Goal: Task Accomplishment & Management: Use online tool/utility

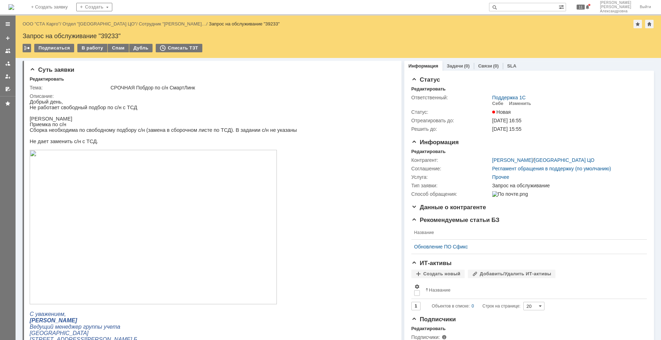
click at [52, 28] on div "Назад | ООО "СТА Карго" / Отдел "[GEOGRAPHIC_DATA] ЦО" / Сотрудник "[PERSON_NAM…" at bounding box center [339, 24] width 632 height 8
click at [51, 24] on link "ООО "СТА Карго"" at bounding box center [41, 23] width 37 height 5
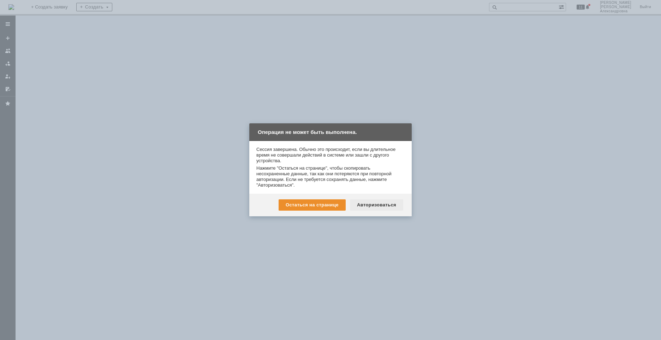
click at [376, 206] on div "Авторизоваться" at bounding box center [376, 204] width 53 height 11
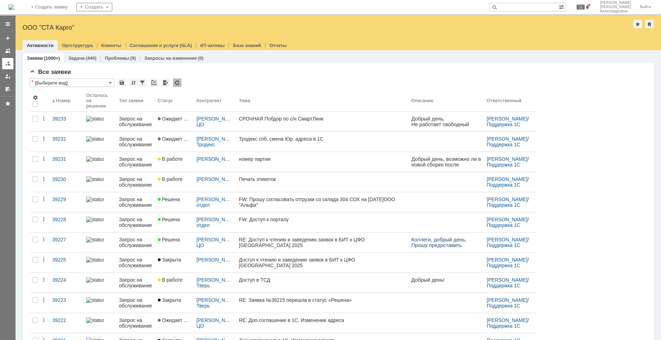
click at [8, 66] on div at bounding box center [8, 64] width 6 height 6
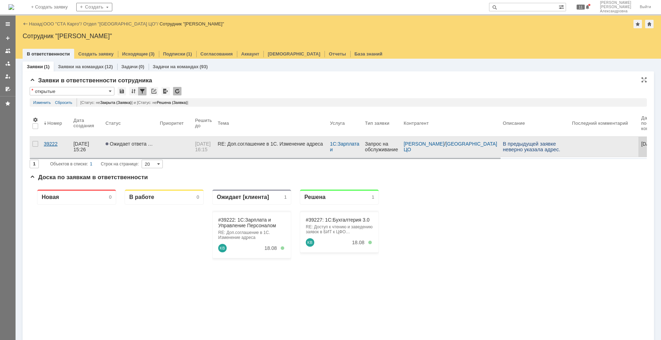
click at [58, 152] on link "39222" at bounding box center [56, 147] width 30 height 20
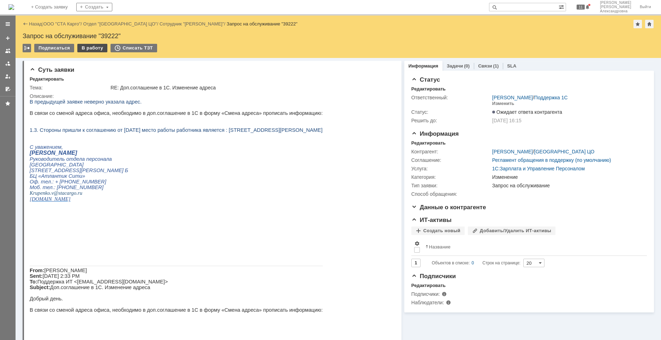
click at [89, 48] on div "В работу" at bounding box center [92, 48] width 30 height 8
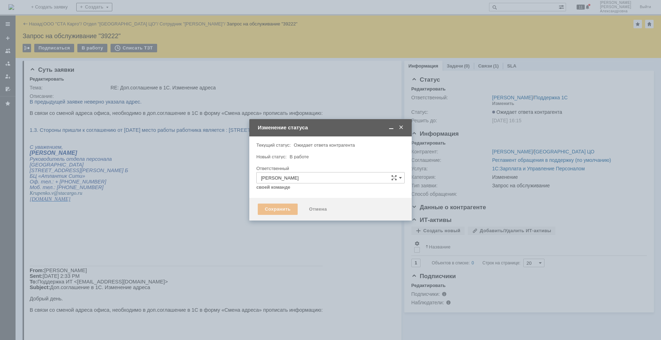
type input "Изменение"
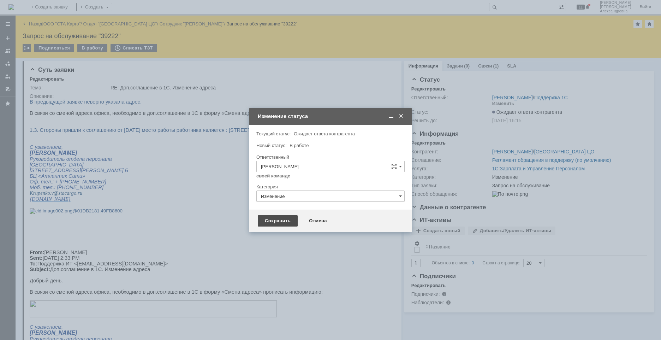
click at [274, 225] on div "Сохранить" at bounding box center [278, 220] width 40 height 11
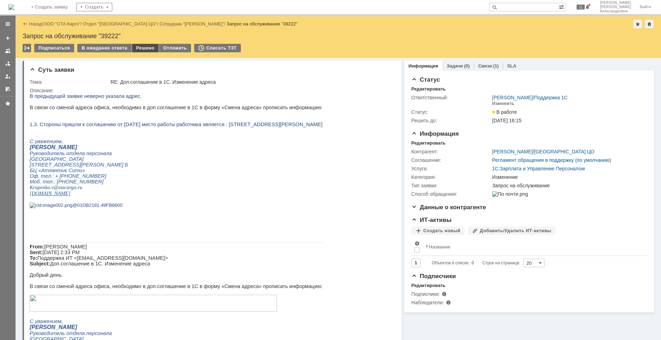
click at [144, 49] on div "Решено" at bounding box center [145, 48] width 27 height 8
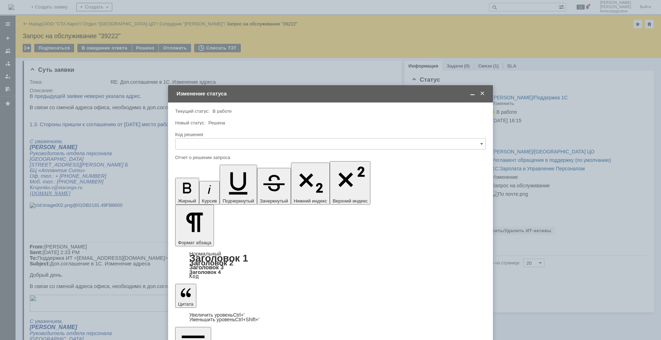
click at [244, 137] on div "Код решения" at bounding box center [330, 134] width 311 height 7
drag, startPoint x: 249, startPoint y: 143, endPoint x: 247, endPoint y: 146, distance: 4.3
click at [249, 143] on input "text" at bounding box center [330, 143] width 311 height 11
click at [218, 238] on span "Решено" at bounding box center [331, 239] width 302 height 6
type input "Решено"
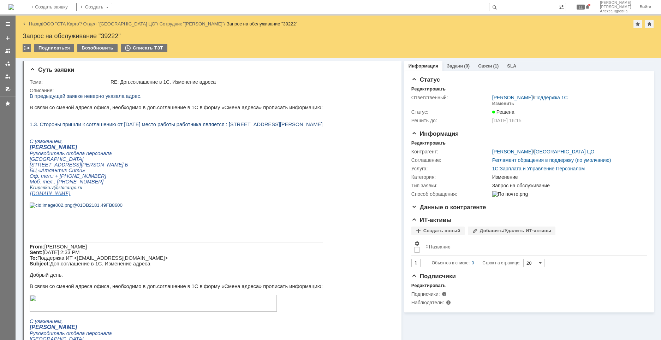
click at [57, 25] on link "ООО "СТА Карго"" at bounding box center [61, 23] width 37 height 5
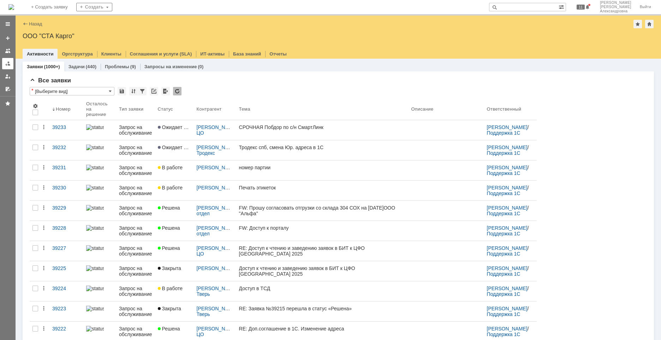
click at [5, 65] on link at bounding box center [7, 63] width 11 height 11
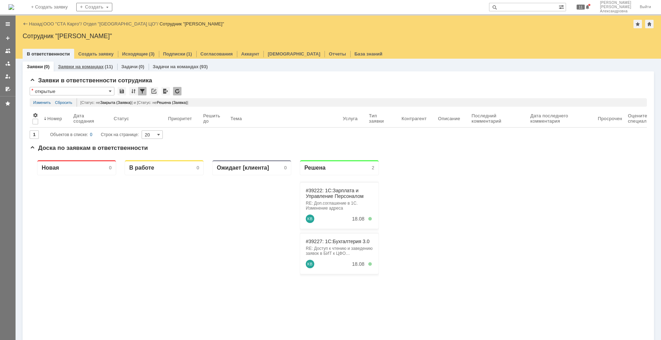
click at [62, 65] on link "Заявки на командах" at bounding box center [81, 66] width 46 height 5
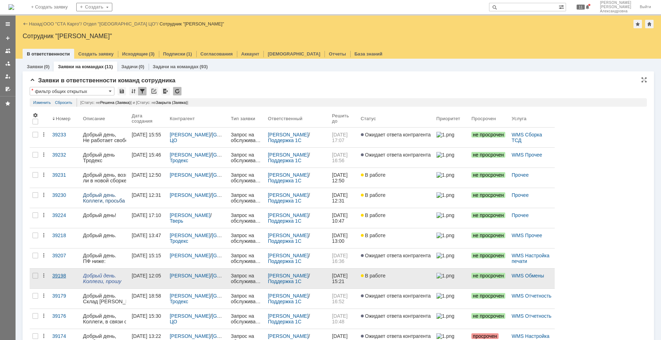
click at [61, 279] on link "39198" at bounding box center [64, 278] width 31 height 20
